Goal: Task Accomplishment & Management: Manage account settings

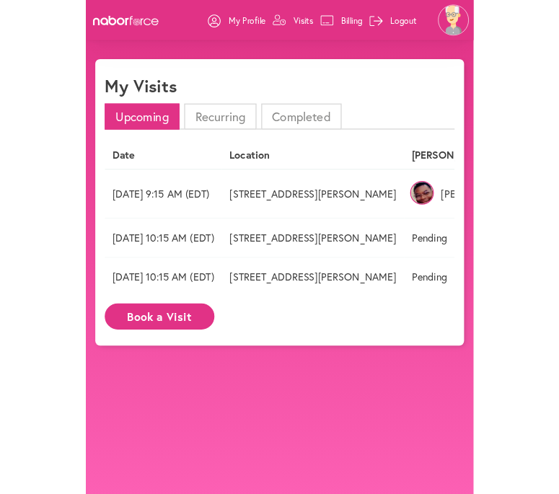
scroll to position [0, 4]
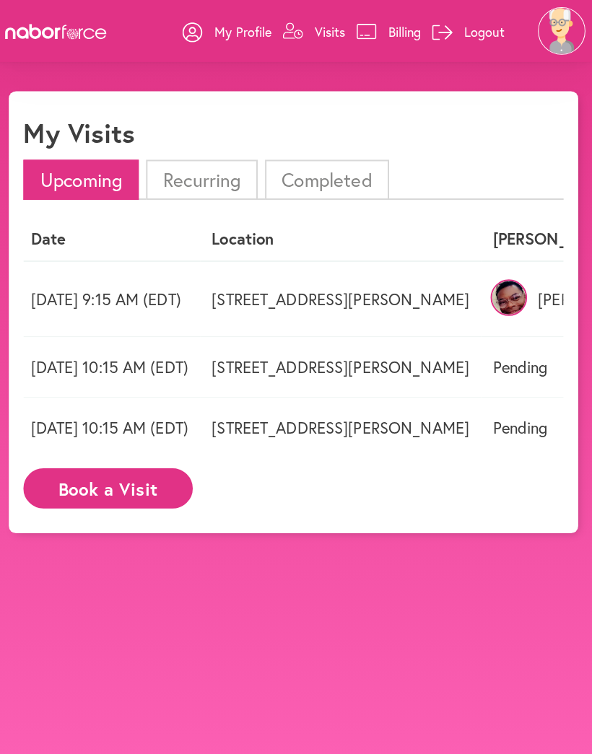
click at [177, 718] on body "close [PERSON_NAME] [PERSON_NAME] My Profile Visits Billing Logout close My Vis…" at bounding box center [296, 467] width 592 height 754
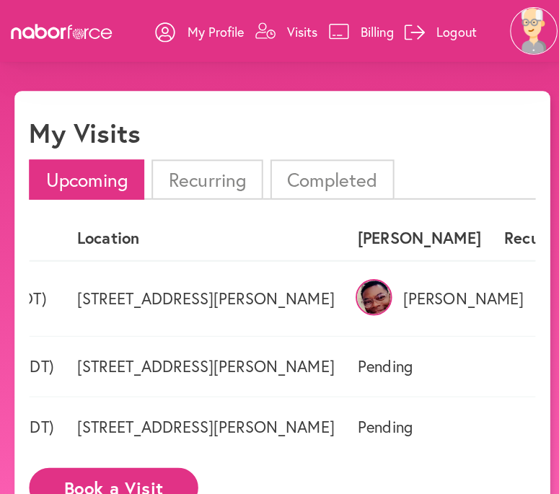
scroll to position [0, 167]
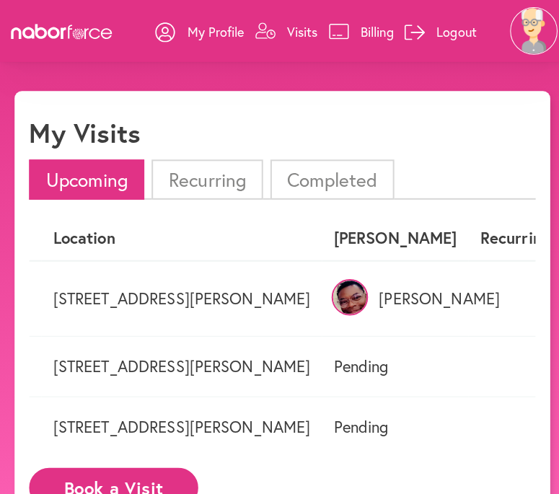
click at [287, 32] on p "Visits" at bounding box center [299, 30] width 30 height 17
click at [207, 37] on p "My Profile" at bounding box center [213, 30] width 56 height 17
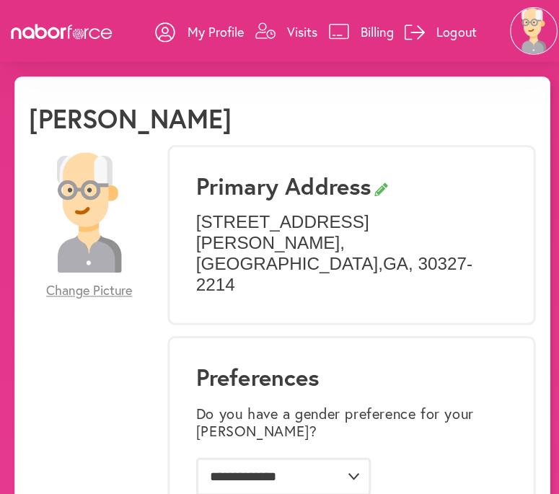
scroll to position [7, 0]
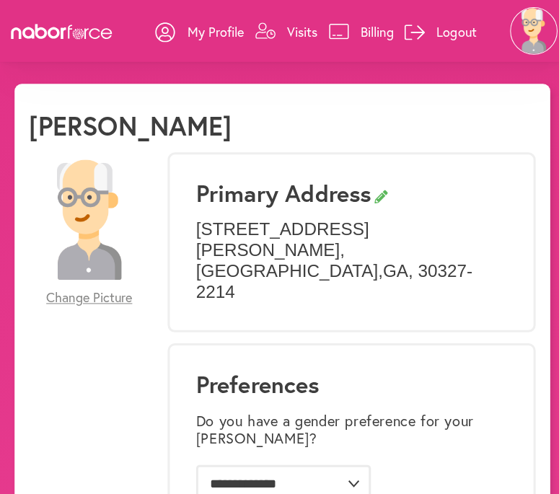
click at [326, 28] on icon at bounding box center [335, 31] width 20 height 16
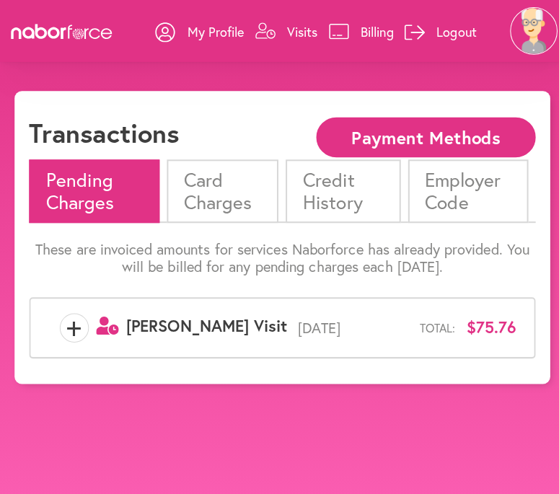
click at [232, 194] on li "Card Charges" at bounding box center [220, 189] width 110 height 62
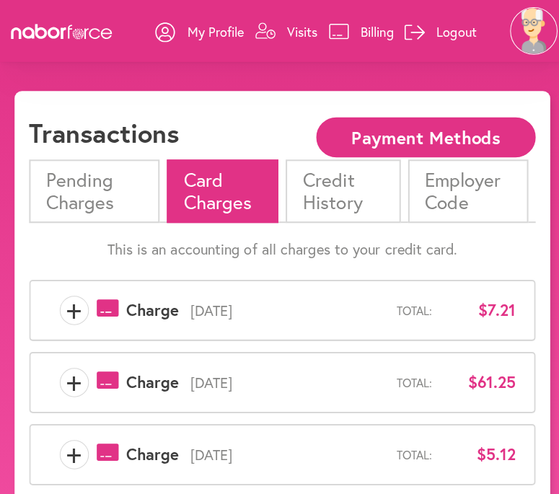
click at [425, 364] on div "+ payments-outline-icon-pink Created with Sketch. Charge [DATE] Total: $61.25" at bounding box center [279, 378] width 462 height 29
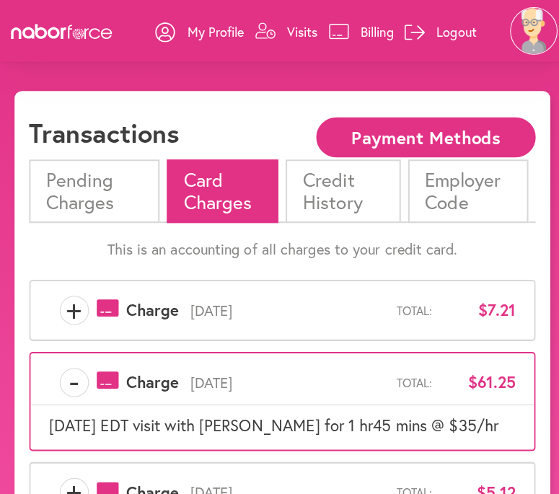
click at [349, 442] on div "- payments-outline-icon-pink Created with Sketch. Charge [DATE] Total: $61.25 […" at bounding box center [279, 397] width 501 height 98
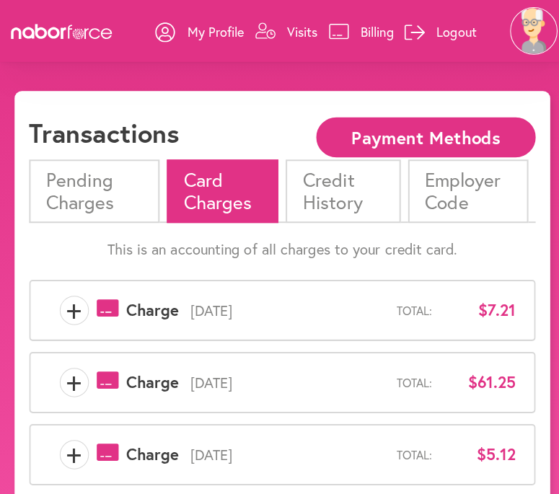
click at [334, 364] on div "+ payments-outline-icon-pink Created with Sketch. Charge [DATE] Total: $61.25" at bounding box center [279, 378] width 462 height 29
